Goal: Navigation & Orientation: Understand site structure

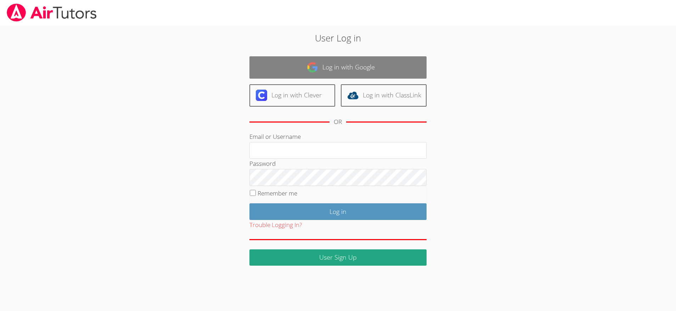
click at [319, 63] on link "Log in with Google" at bounding box center [337, 67] width 177 height 22
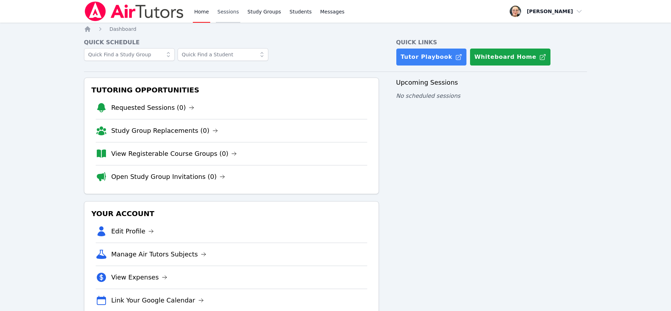
click at [227, 12] on link "Sessions" at bounding box center [228, 11] width 24 height 23
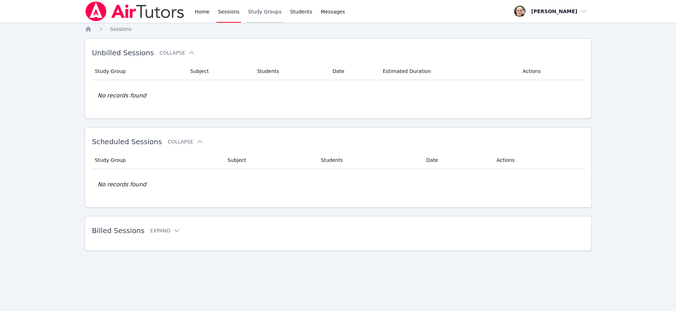
click at [249, 14] on link "Study Groups" at bounding box center [265, 11] width 36 height 23
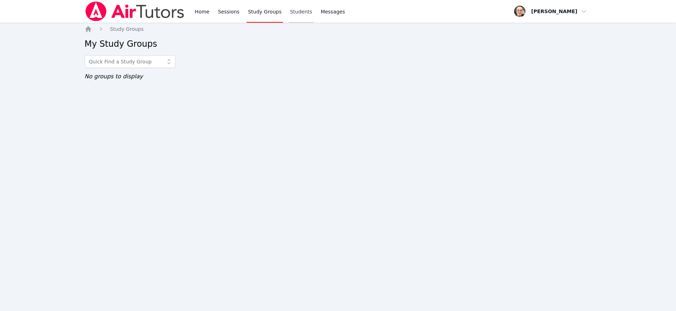
click at [291, 15] on link "Students" at bounding box center [301, 11] width 25 height 23
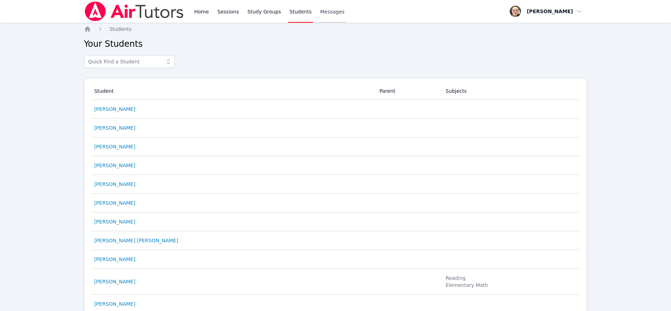
click at [325, 14] on span "Messages" at bounding box center [332, 11] width 24 height 7
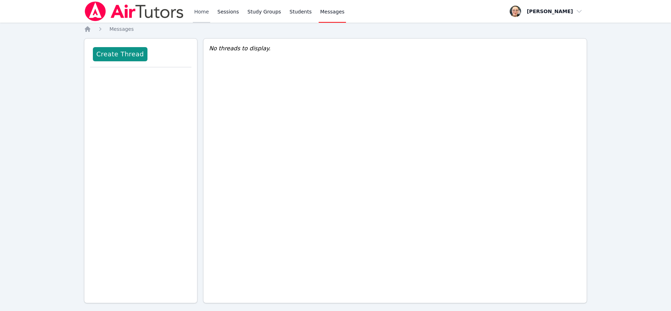
click at [199, 11] on link "Home" at bounding box center [201, 11] width 17 height 23
